Goal: Task Accomplishment & Management: Manage account settings

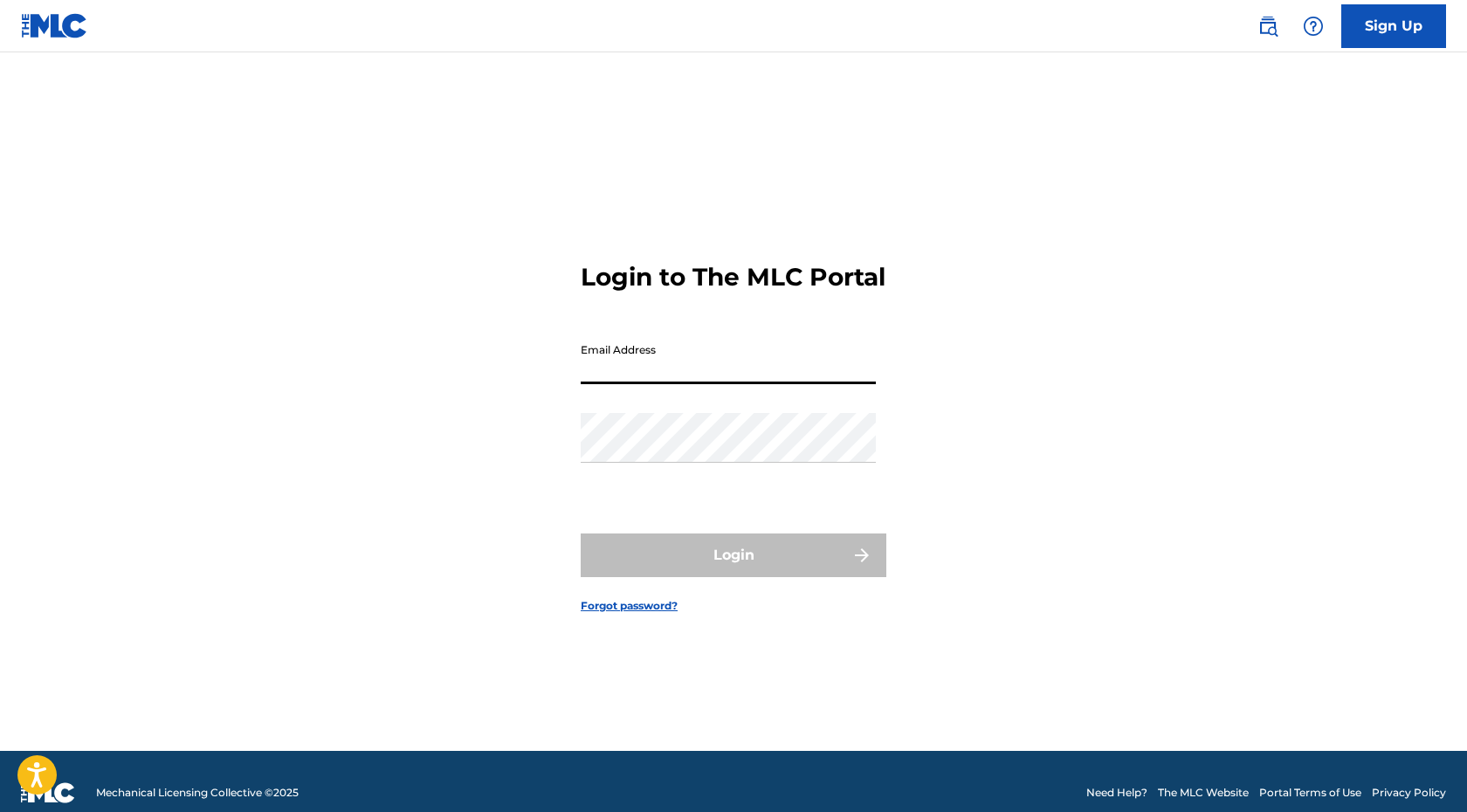
type input "[EMAIL_ADDRESS][DOMAIN_NAME]"
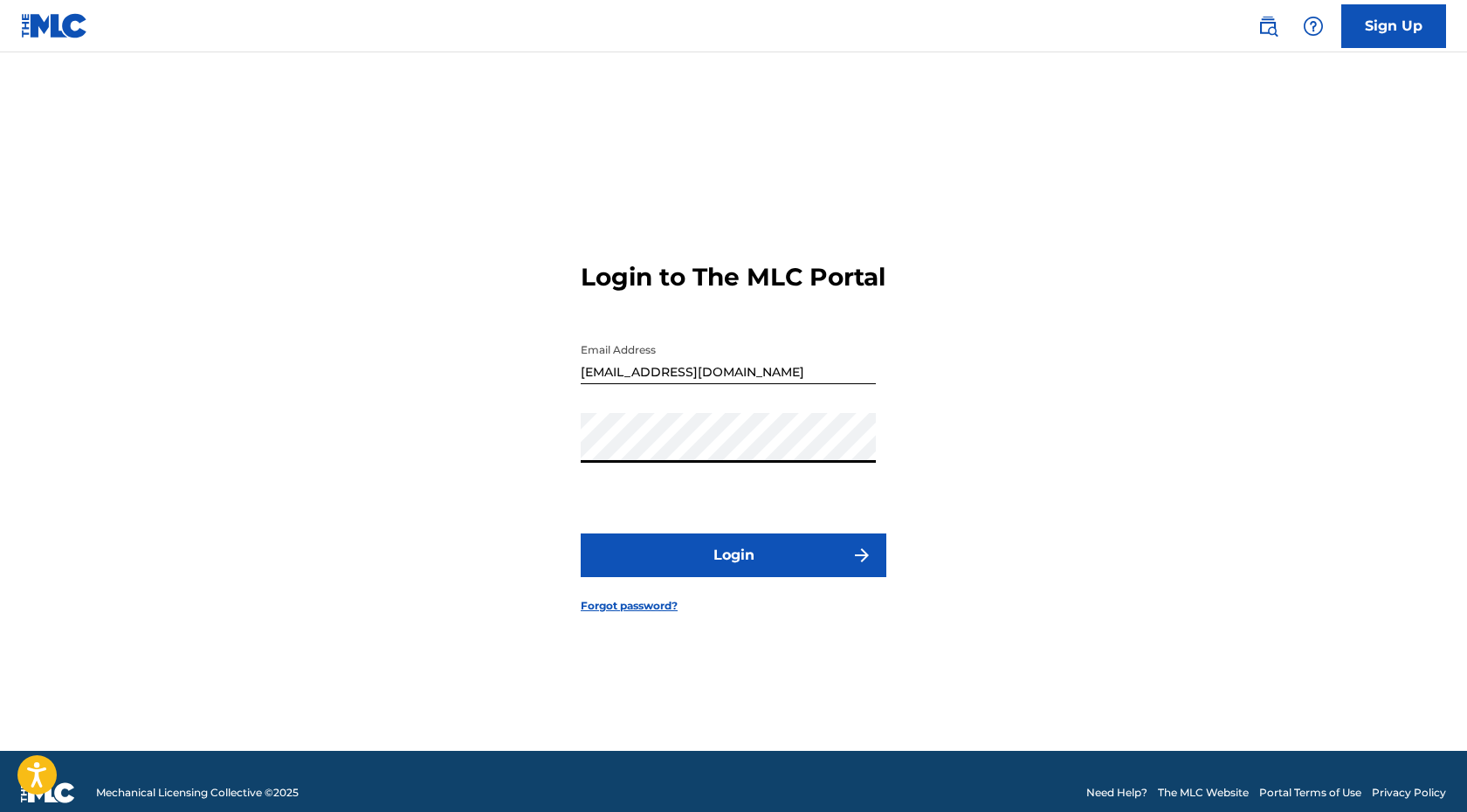
click at [721, 571] on button "Login" at bounding box center [733, 554] width 306 height 43
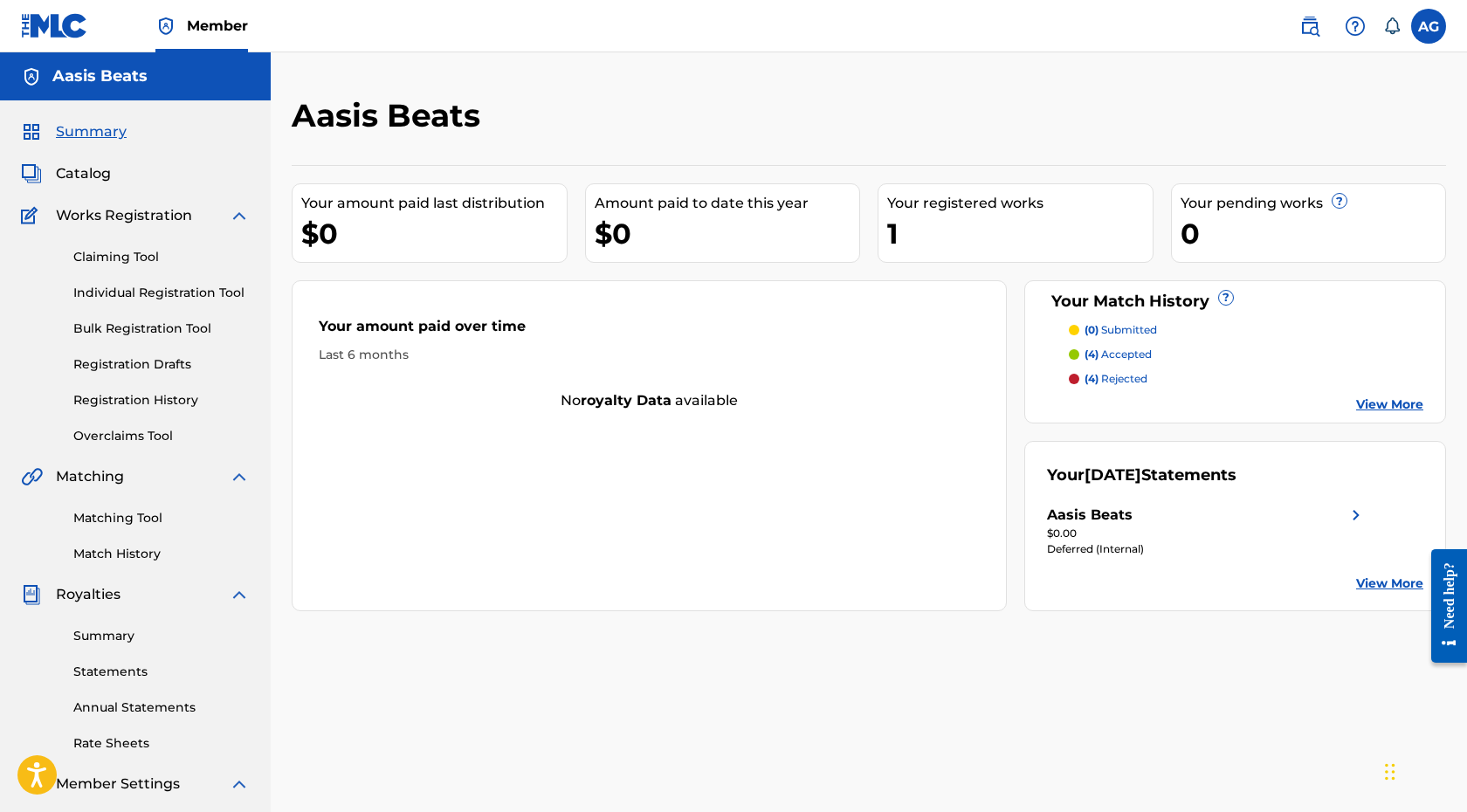
click at [179, 398] on link "Registration History" at bounding box center [161, 400] width 176 height 19
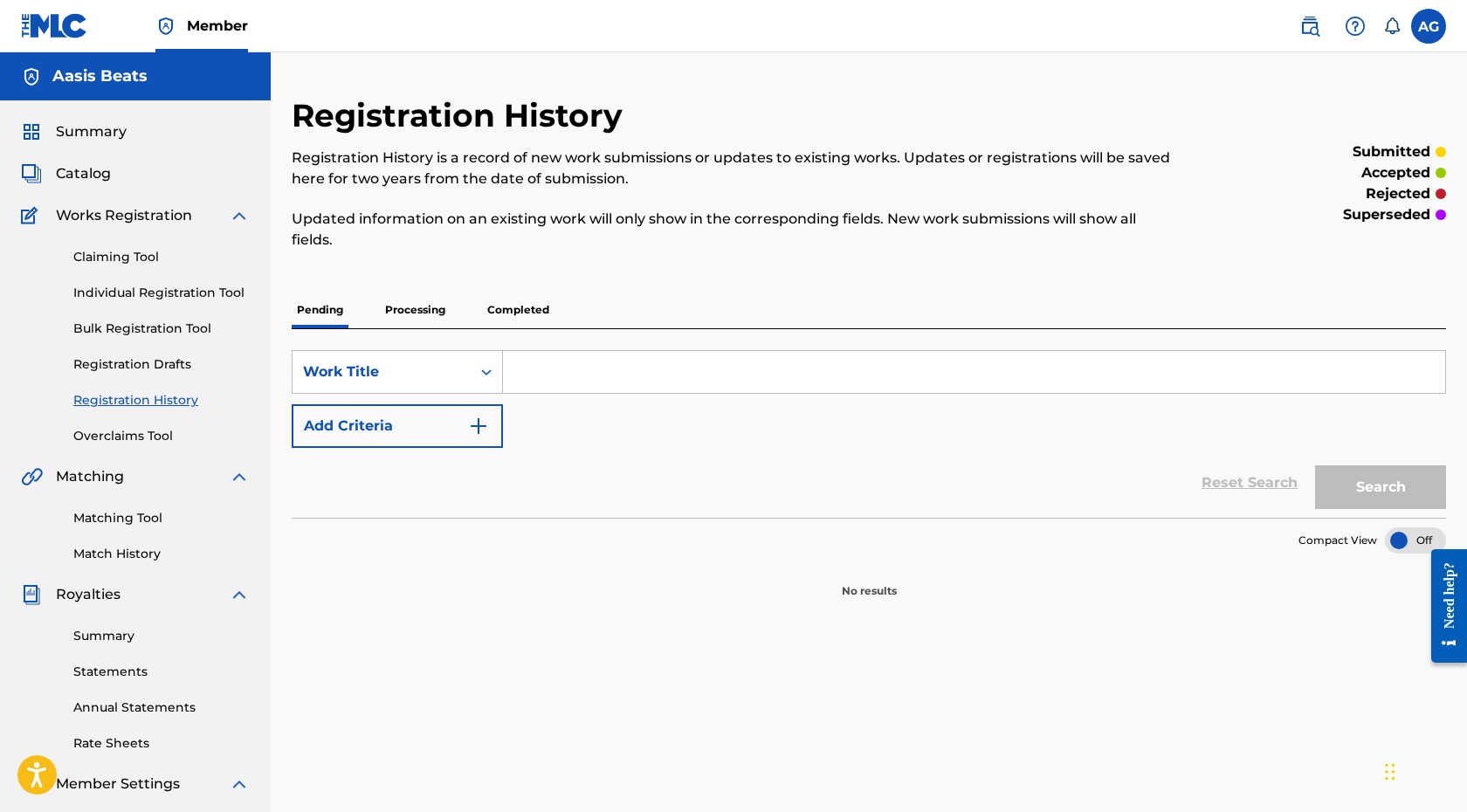
click at [425, 302] on p "Processing" at bounding box center [415, 310] width 71 height 36
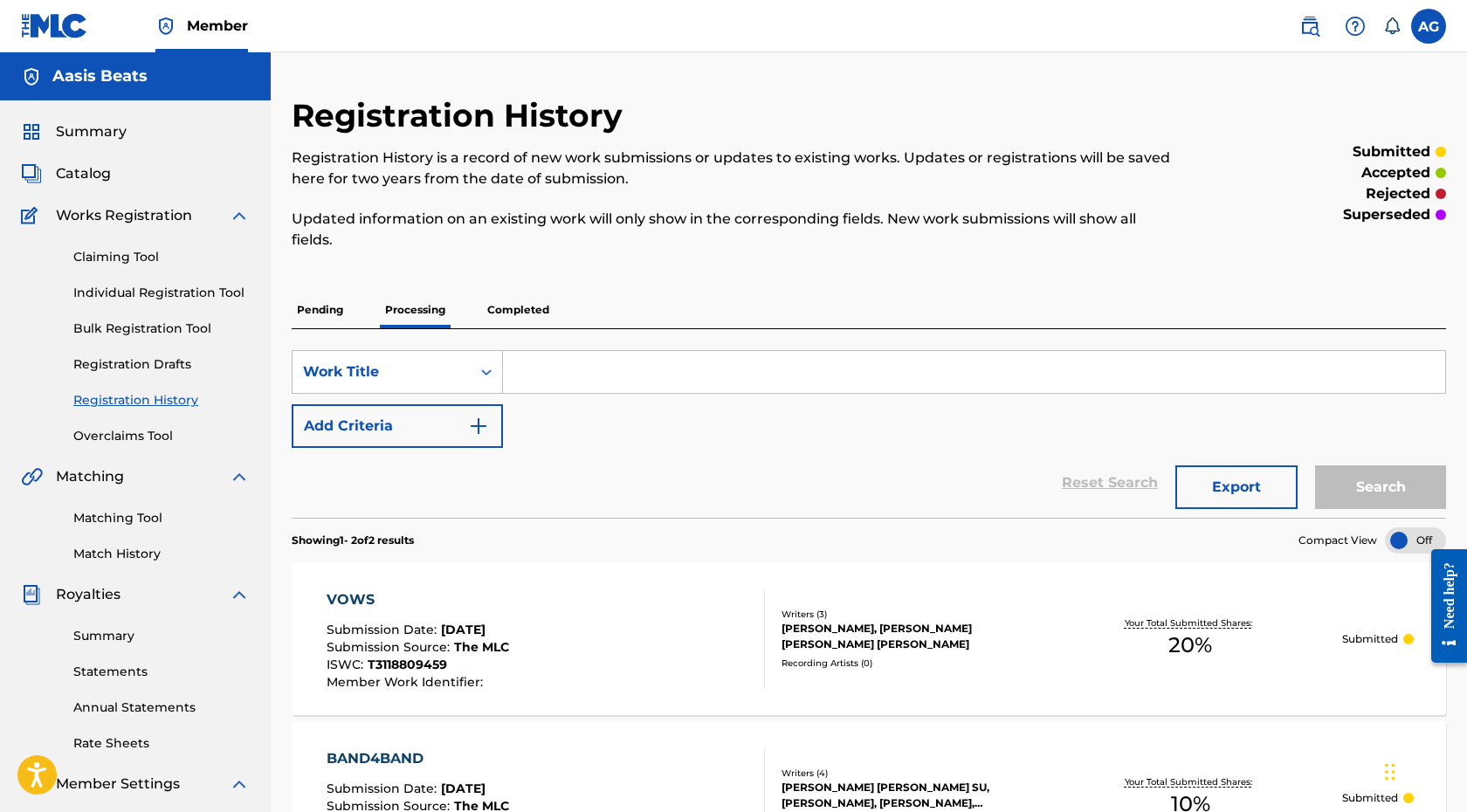
click at [526, 301] on p "Completed" at bounding box center [518, 310] width 73 height 36
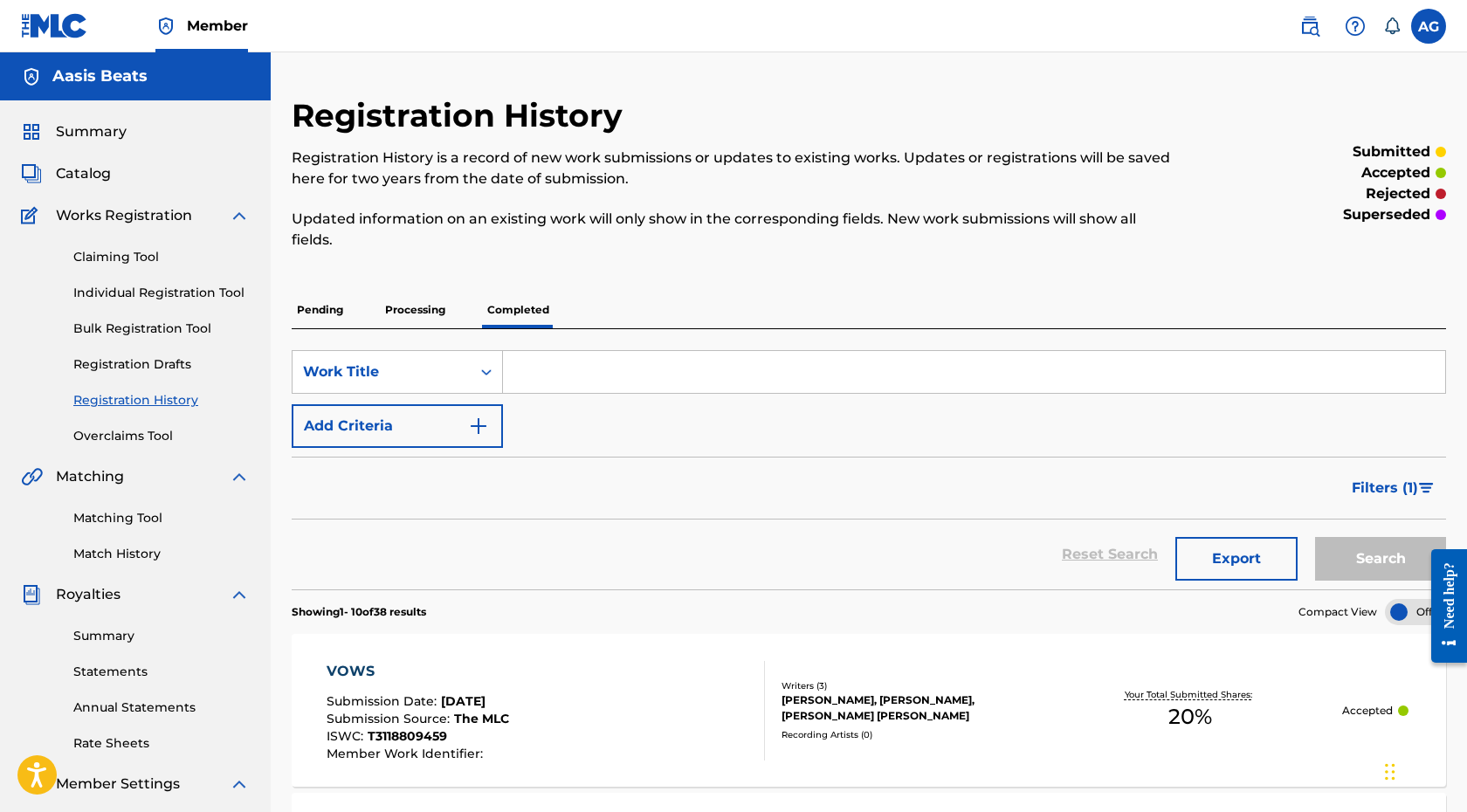
click at [96, 175] on span "Catalog" at bounding box center [84, 173] width 55 height 21
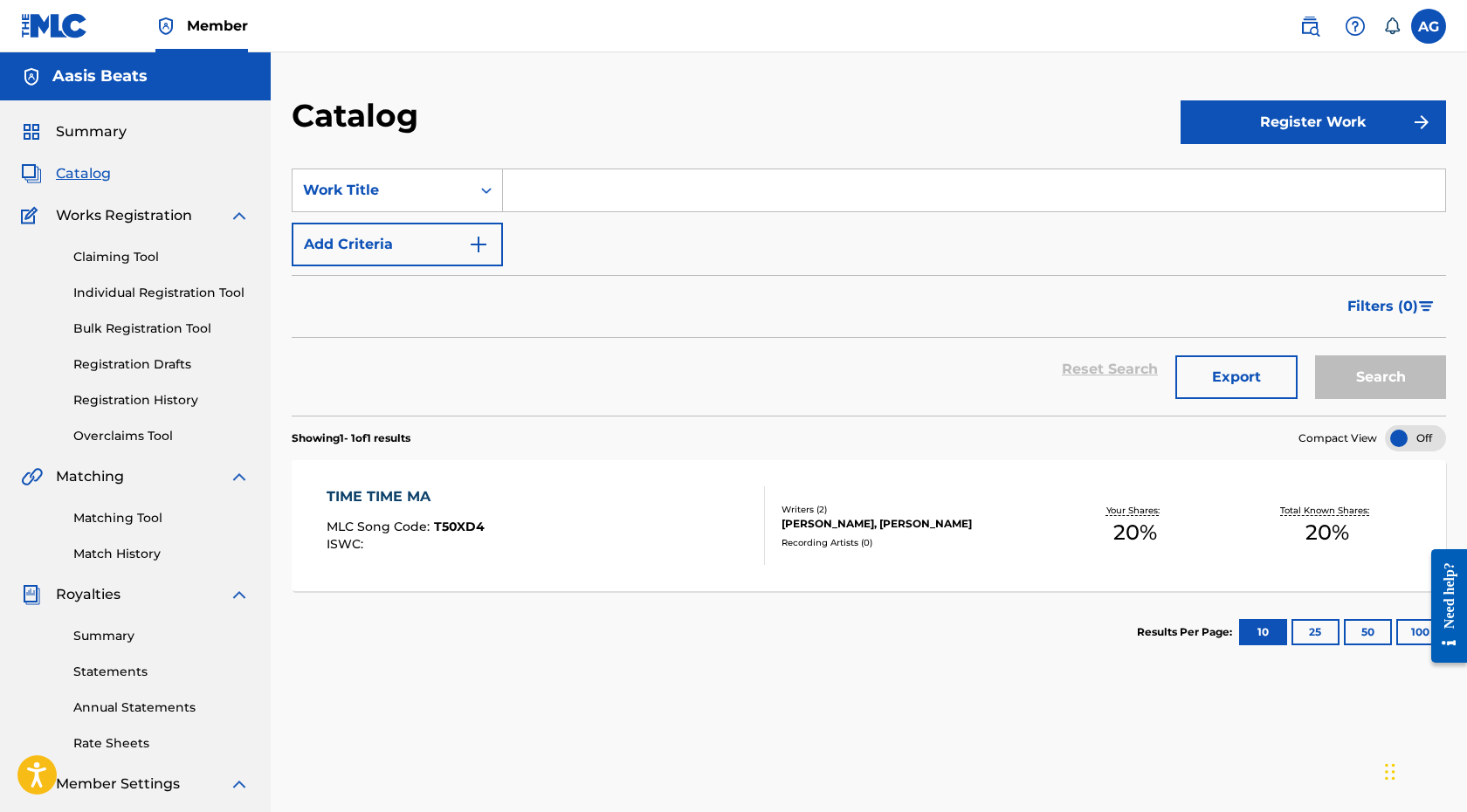
click at [1123, 551] on div "Your Shares: 20 %" at bounding box center [1135, 526] width 192 height 53
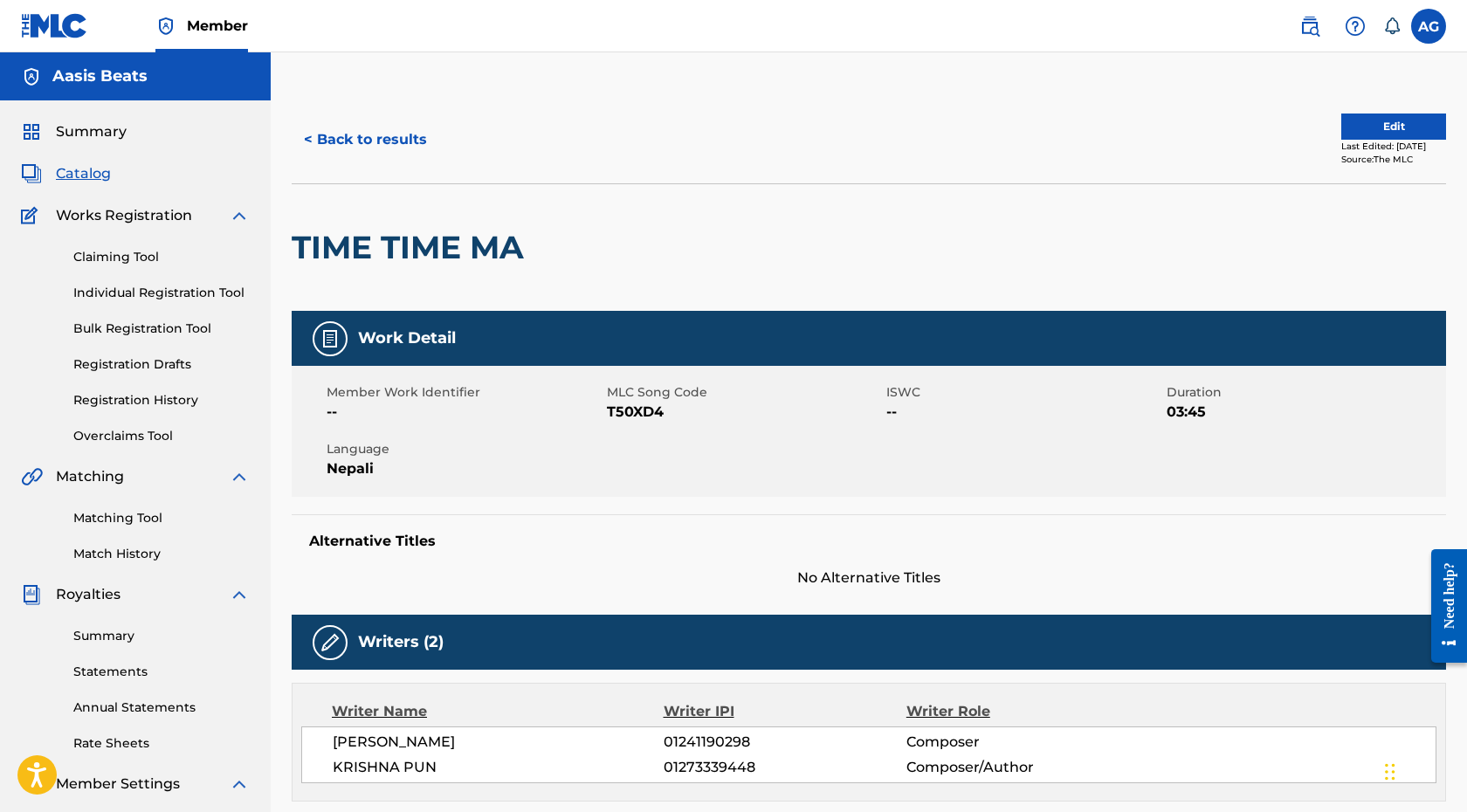
click at [1379, 125] on button "Edit" at bounding box center [1393, 126] width 105 height 27
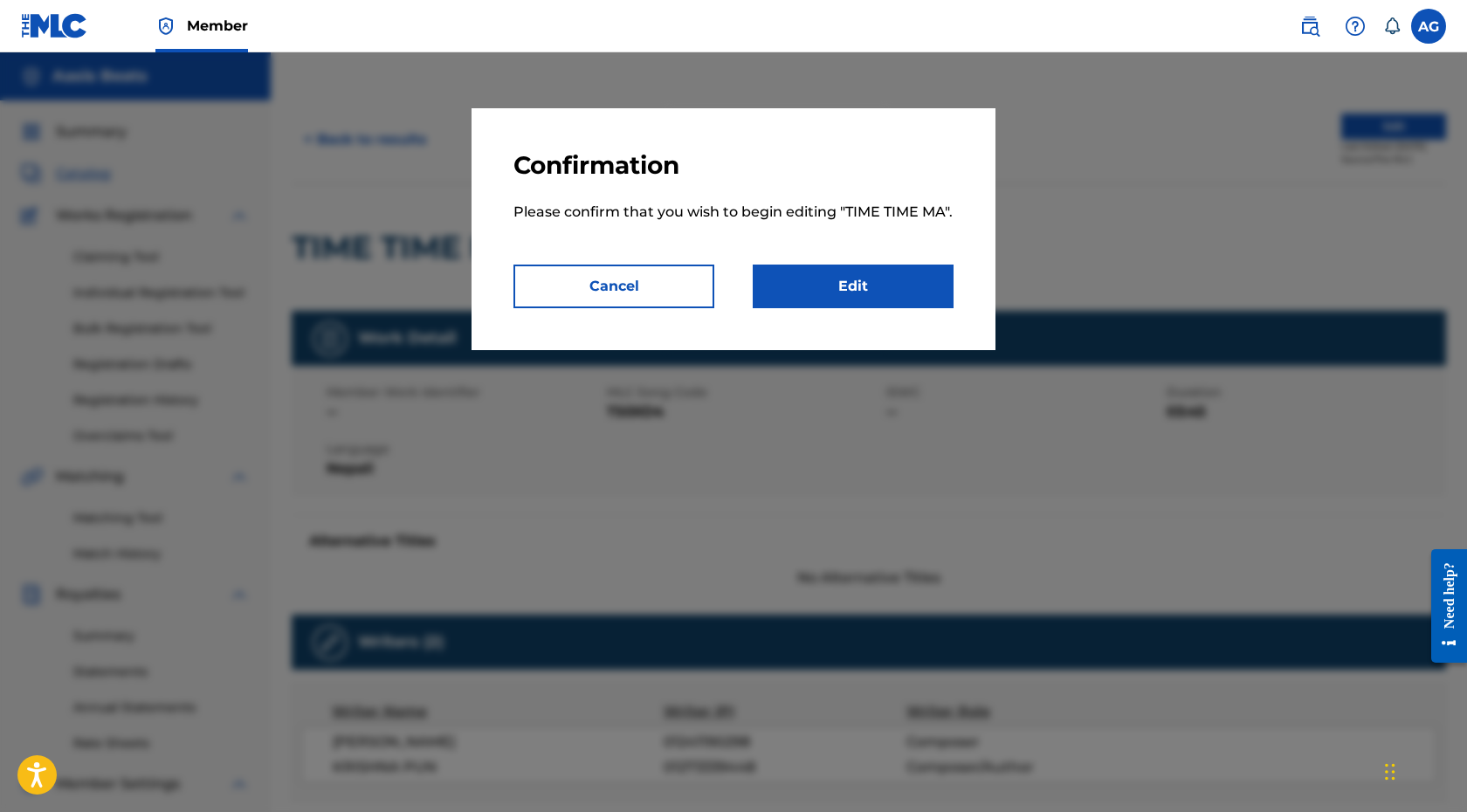
click at [872, 306] on link "Edit" at bounding box center [852, 286] width 201 height 43
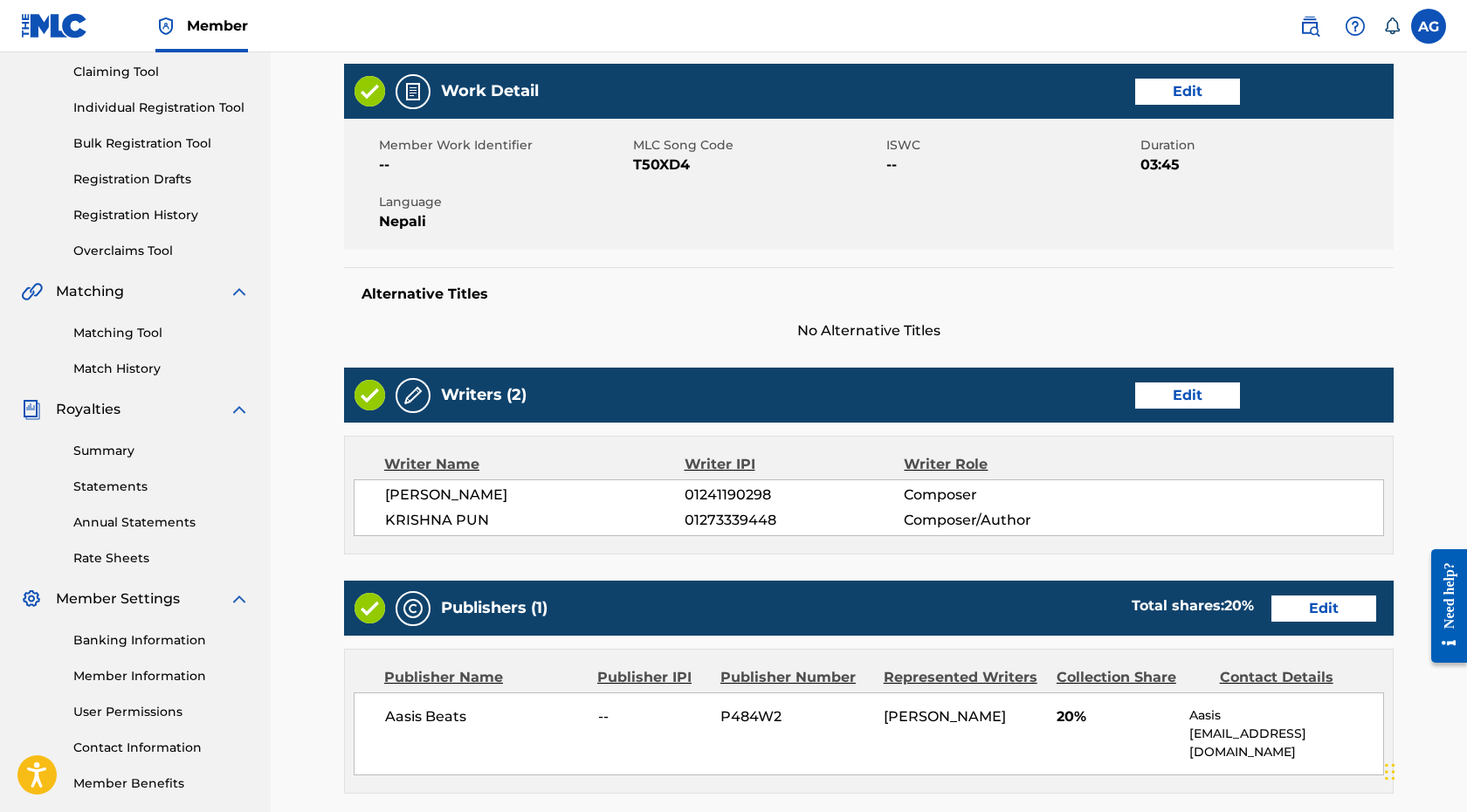
scroll to position [278, 0]
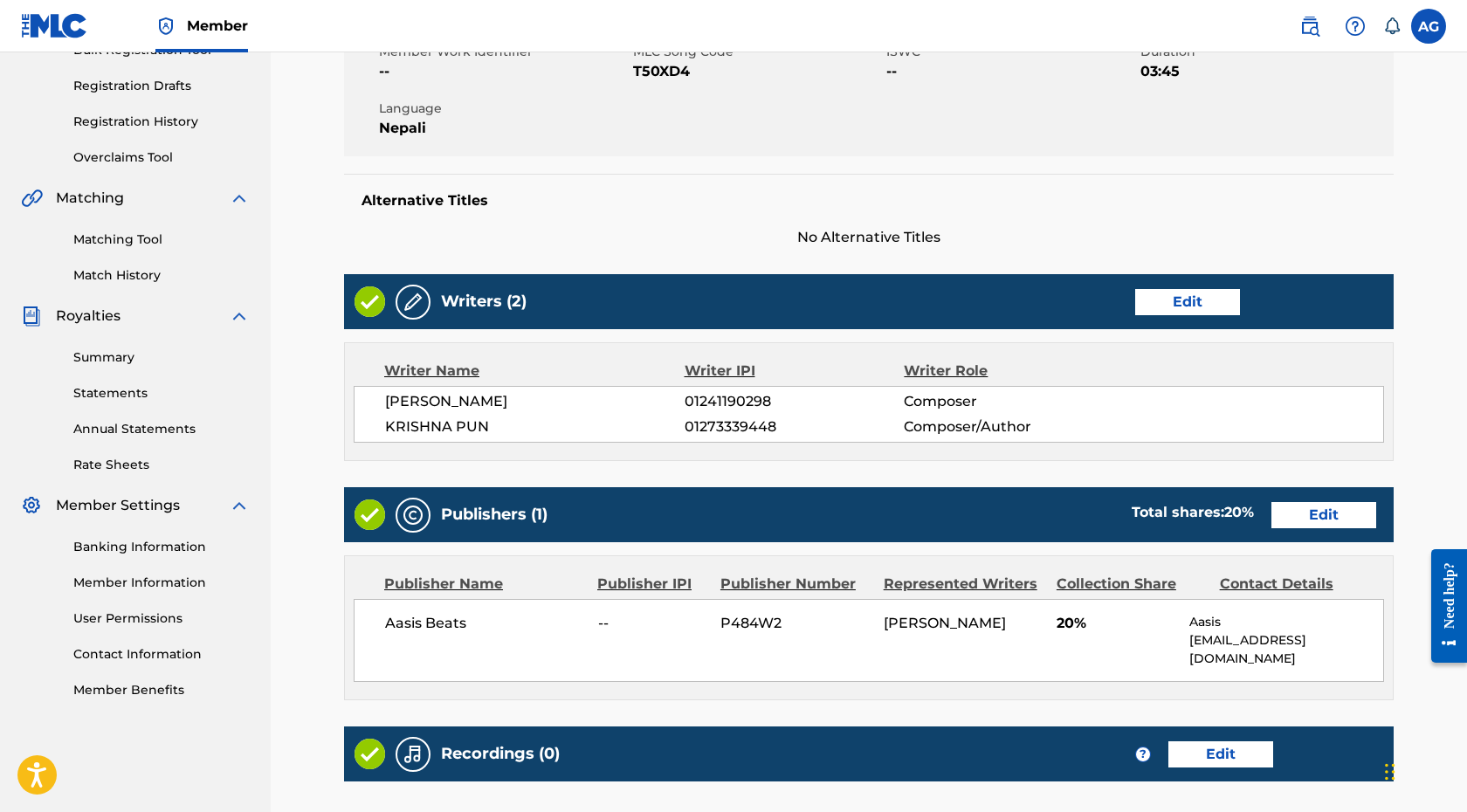
click at [1160, 292] on link "Edit" at bounding box center [1187, 302] width 105 height 27
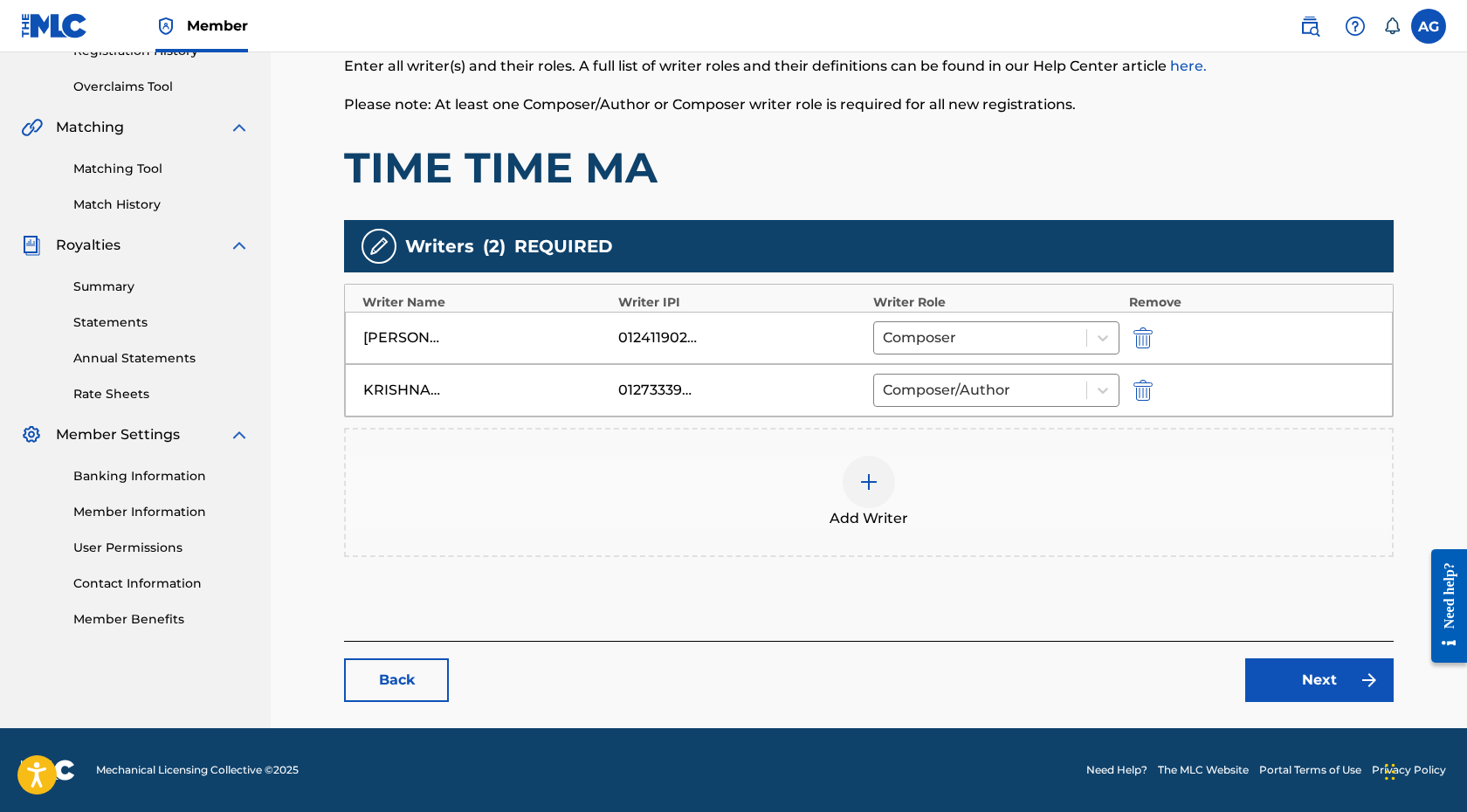
scroll to position [349, 0]
click at [873, 473] on img at bounding box center [868, 481] width 21 height 21
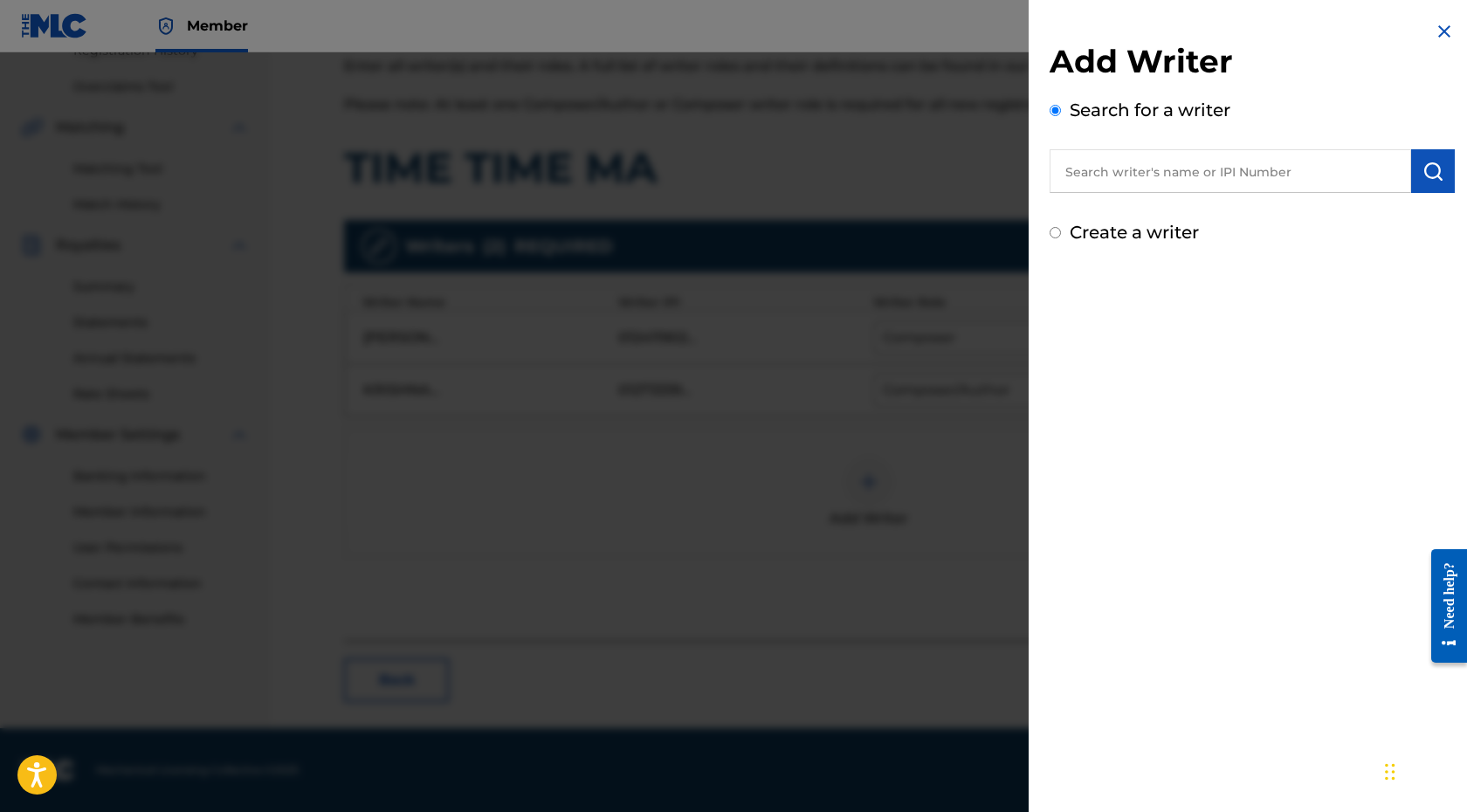
click at [1159, 168] on input "text" at bounding box center [1230, 171] width 362 height 43
type input "[PERSON_NAME]"
click at [1436, 172] on img "submit" at bounding box center [1432, 170] width 21 height 21
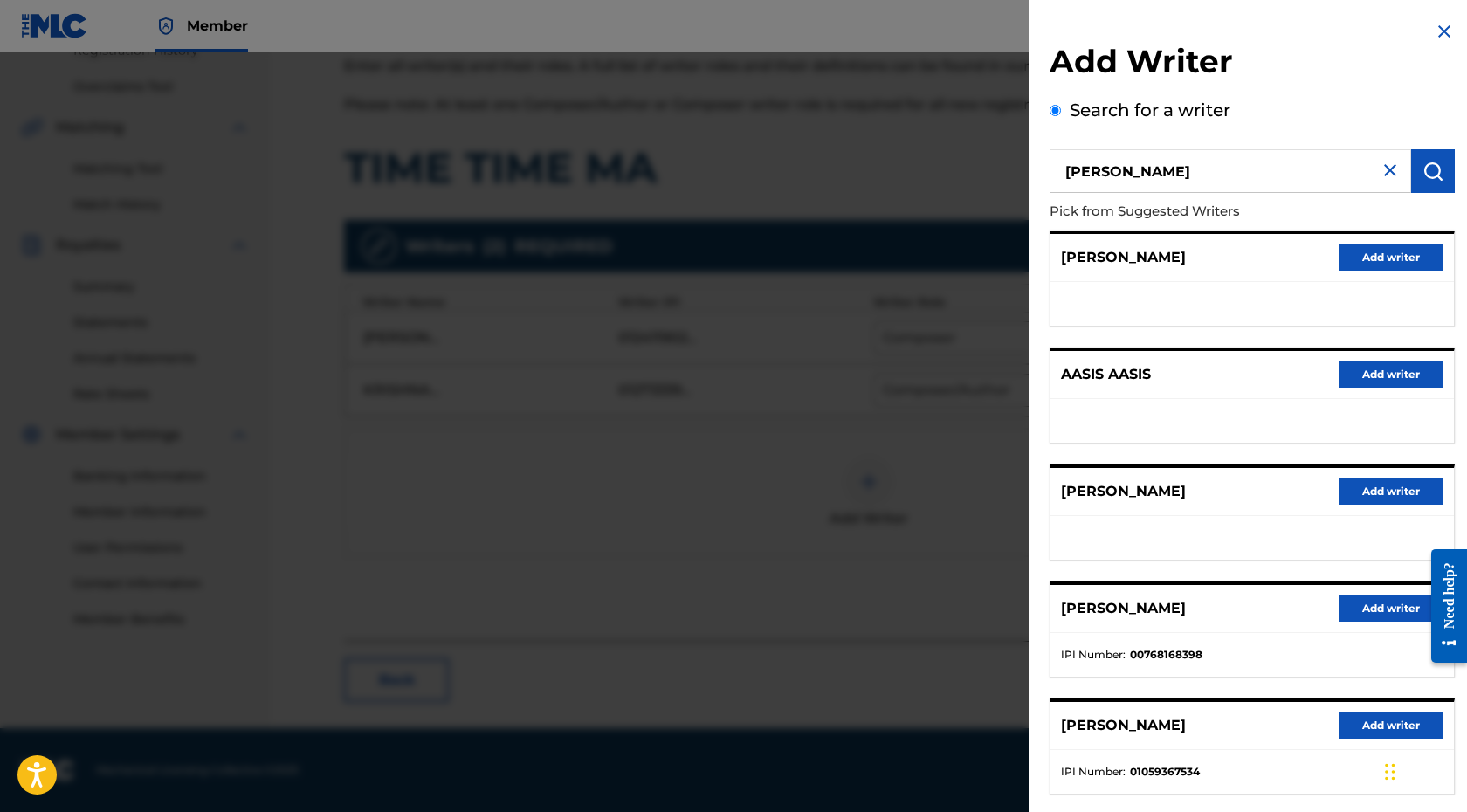
scroll to position [0, 0]
click at [1441, 38] on img at bounding box center [1443, 30] width 21 height 21
